Goal: Task Accomplishment & Management: Use online tool/utility

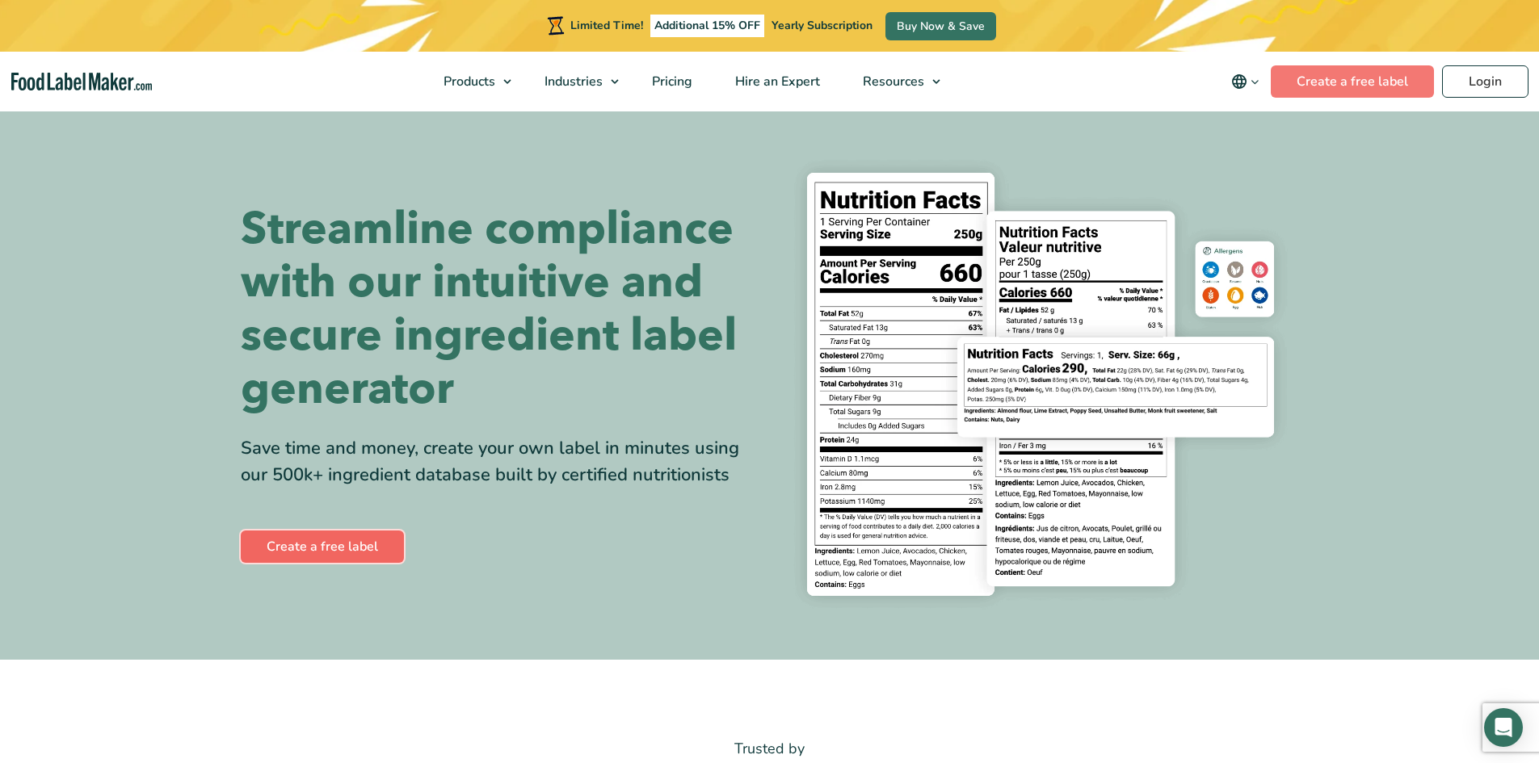
click at [340, 536] on link "Create a free label" at bounding box center [322, 547] width 163 height 32
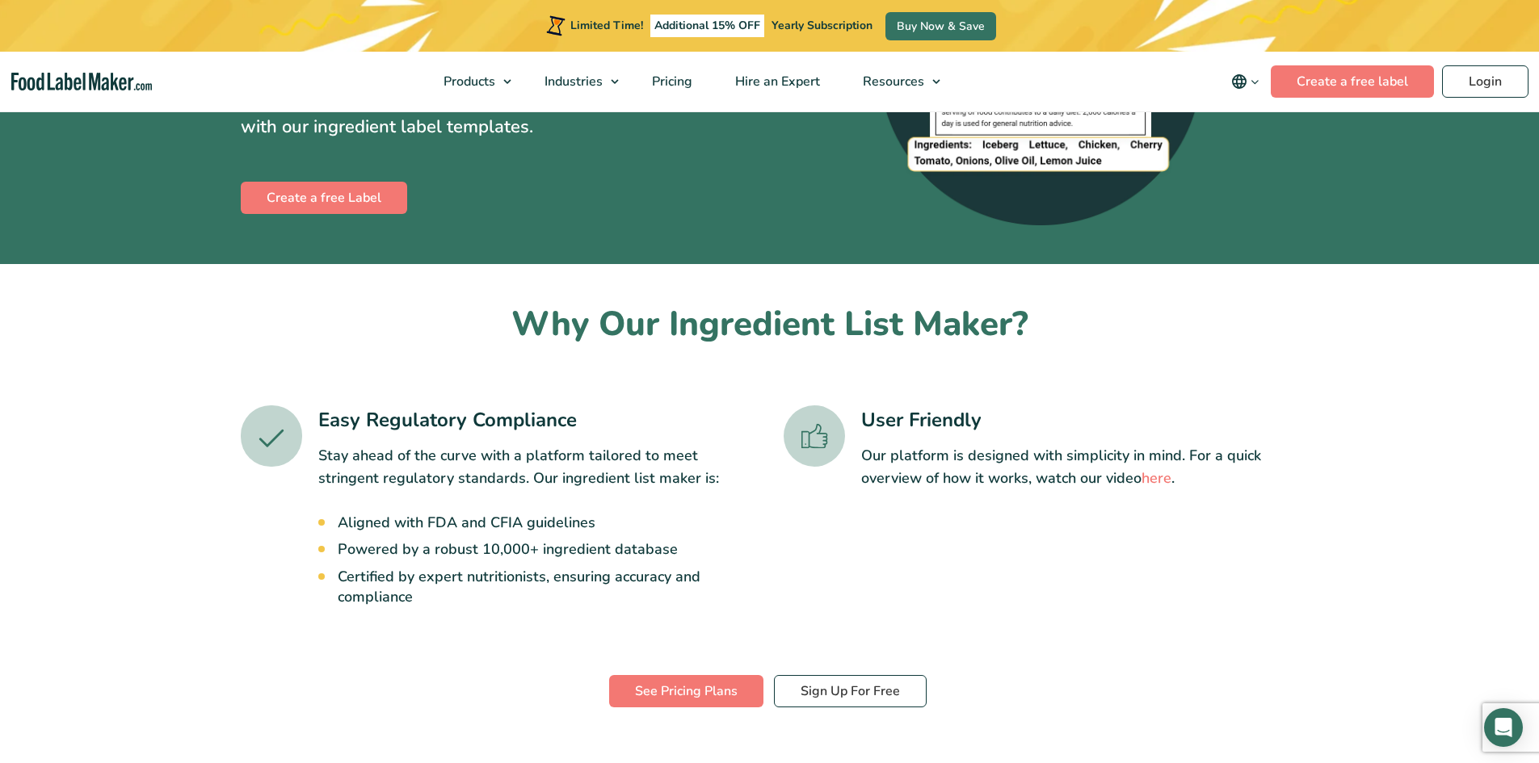
scroll to position [323, 0]
